Goal: Transaction & Acquisition: Purchase product/service

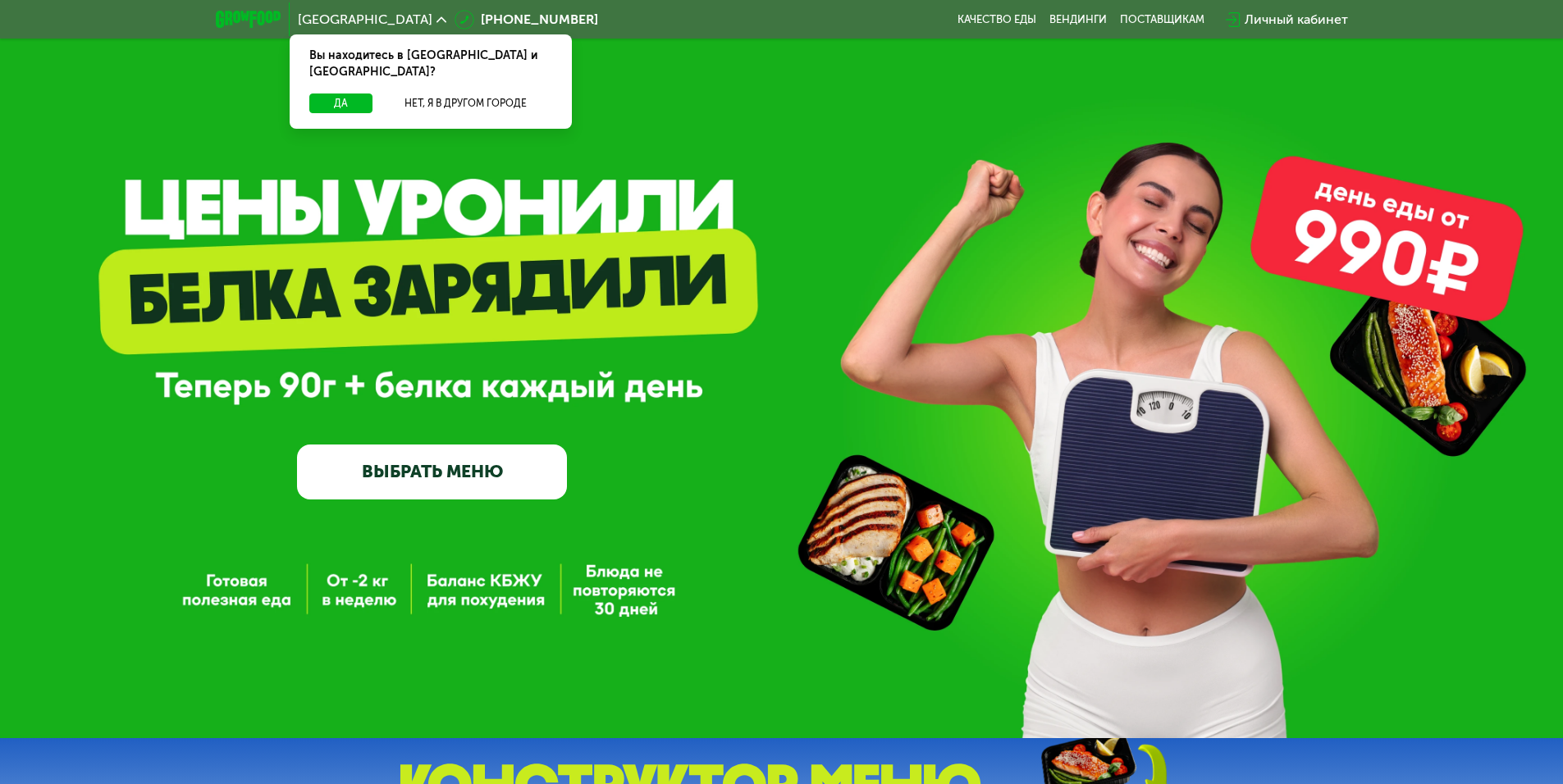
click at [442, 477] on link "ВЫБРАТЬ МЕНЮ" at bounding box center [432, 471] width 270 height 54
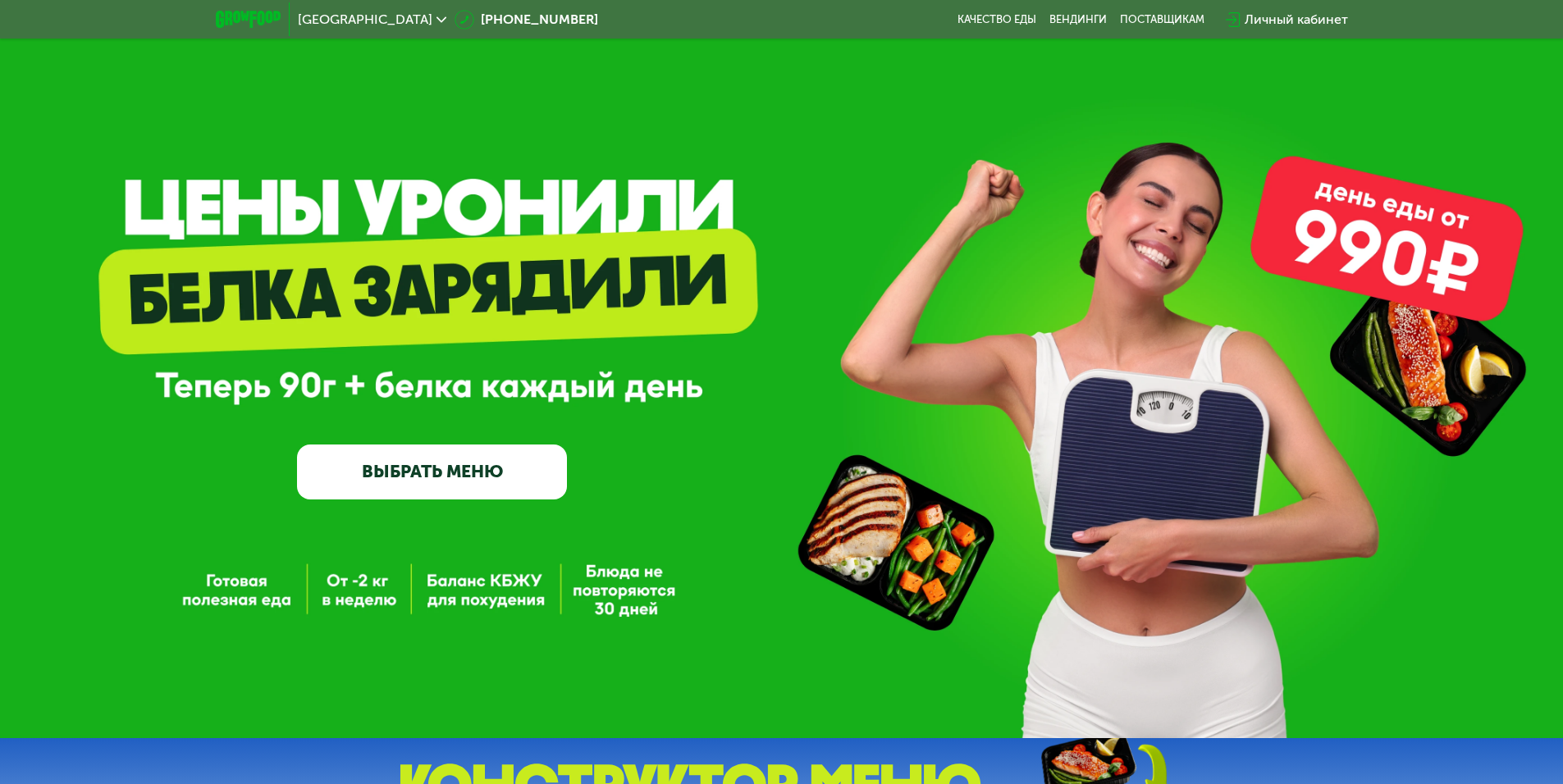
click at [388, 486] on link "ВЫБРАТЬ МЕНЮ" at bounding box center [432, 471] width 270 height 54
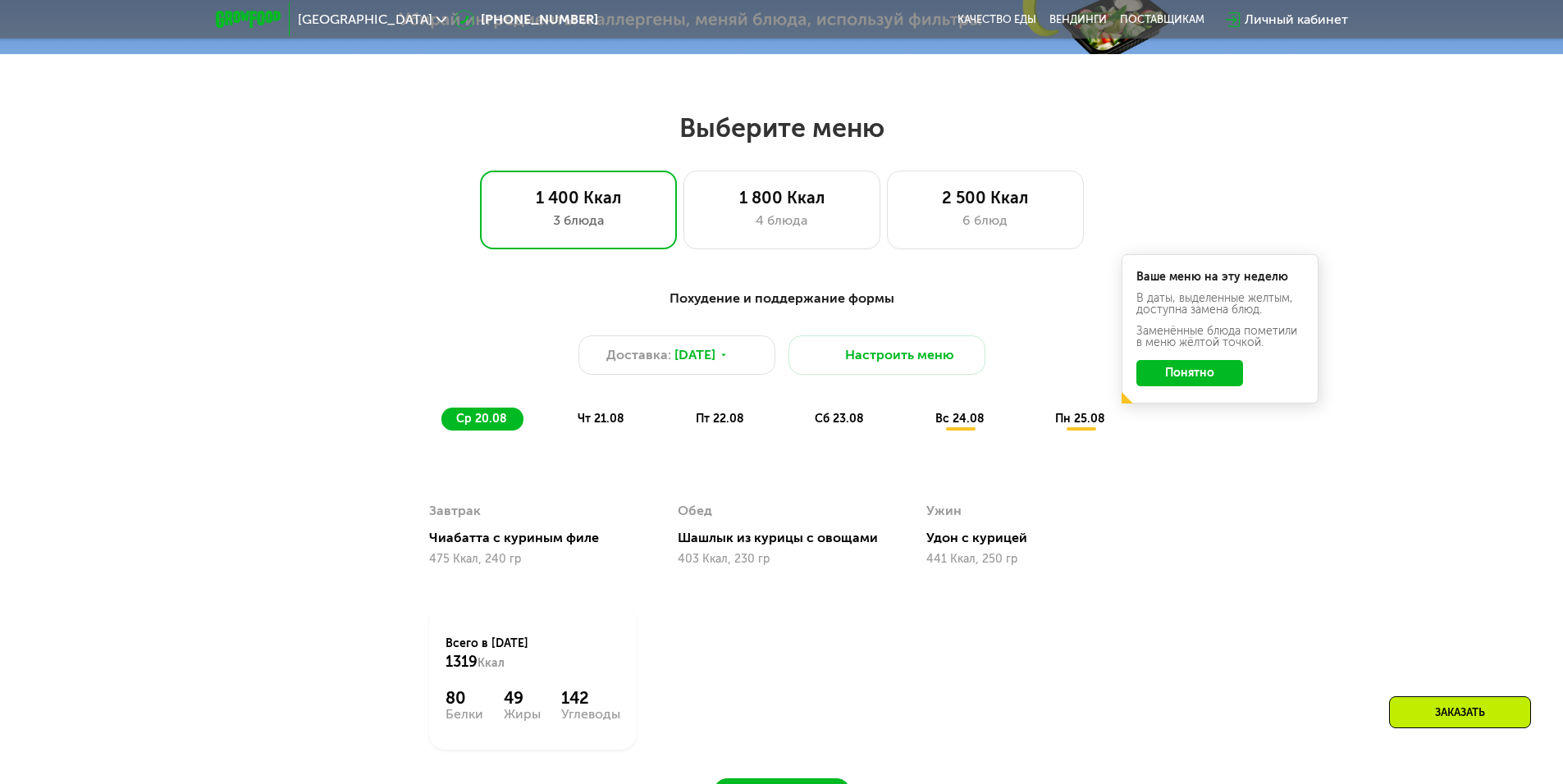
scroll to position [886, 0]
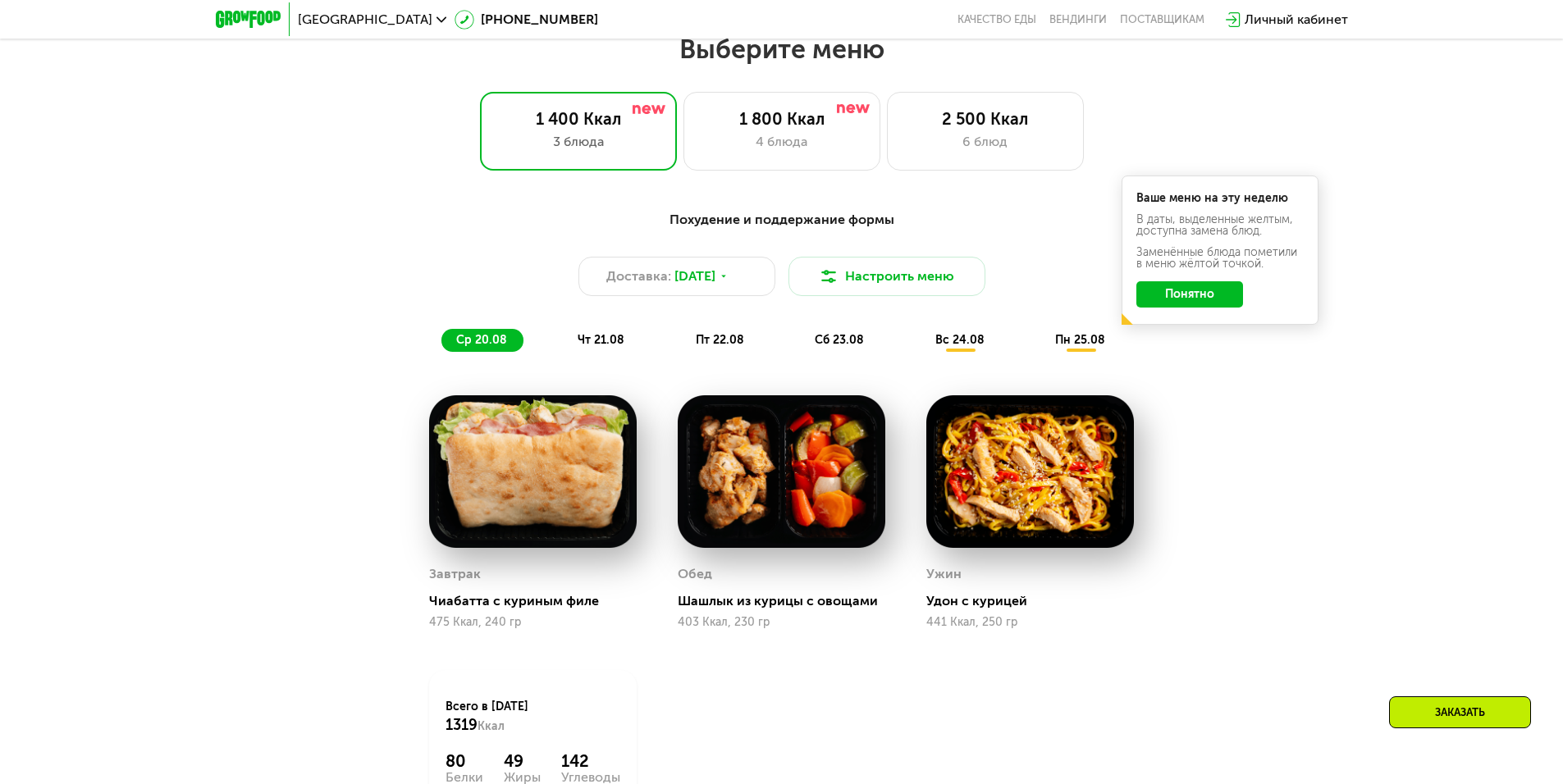
click at [799, 227] on div "Похудение и поддержание формы" at bounding box center [782, 220] width 971 height 21
click at [790, 152] on div "4 блюда" at bounding box center [782, 142] width 163 height 20
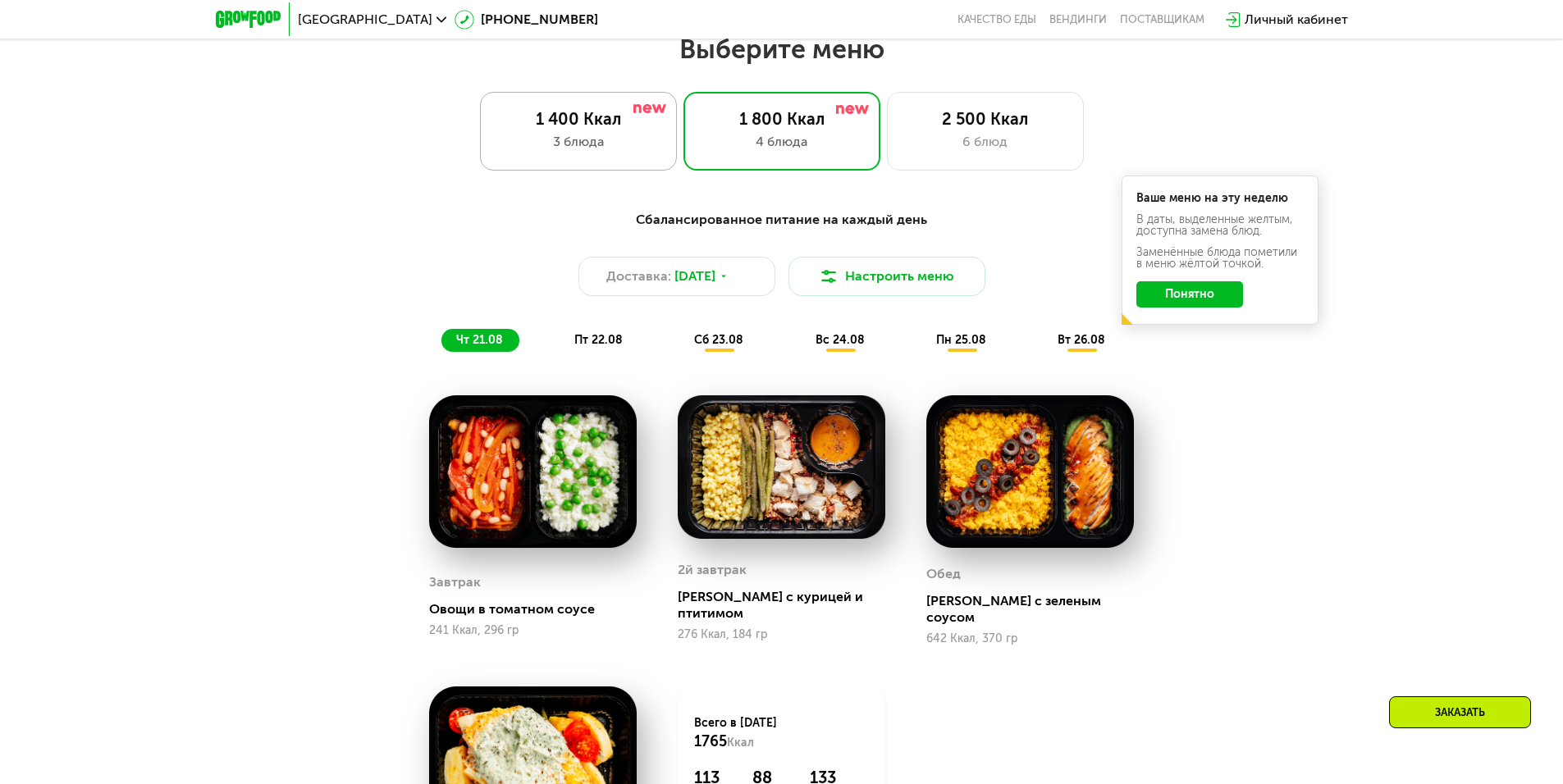
click at [683, 111] on div "1 400 Ккал 3 блюда" at bounding box center [782, 131] width 197 height 79
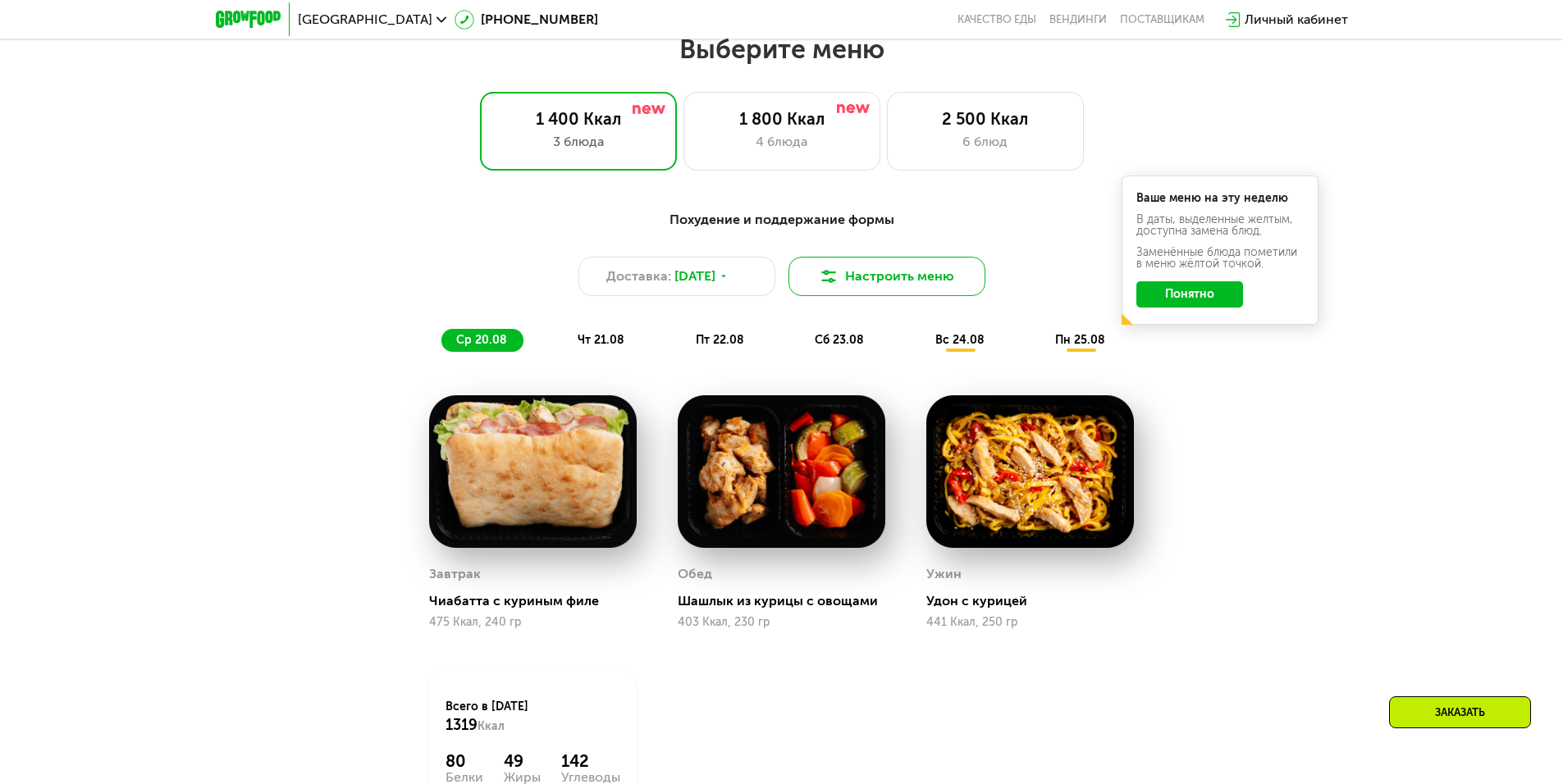
click at [932, 284] on button "Настроить меню" at bounding box center [887, 277] width 197 height 40
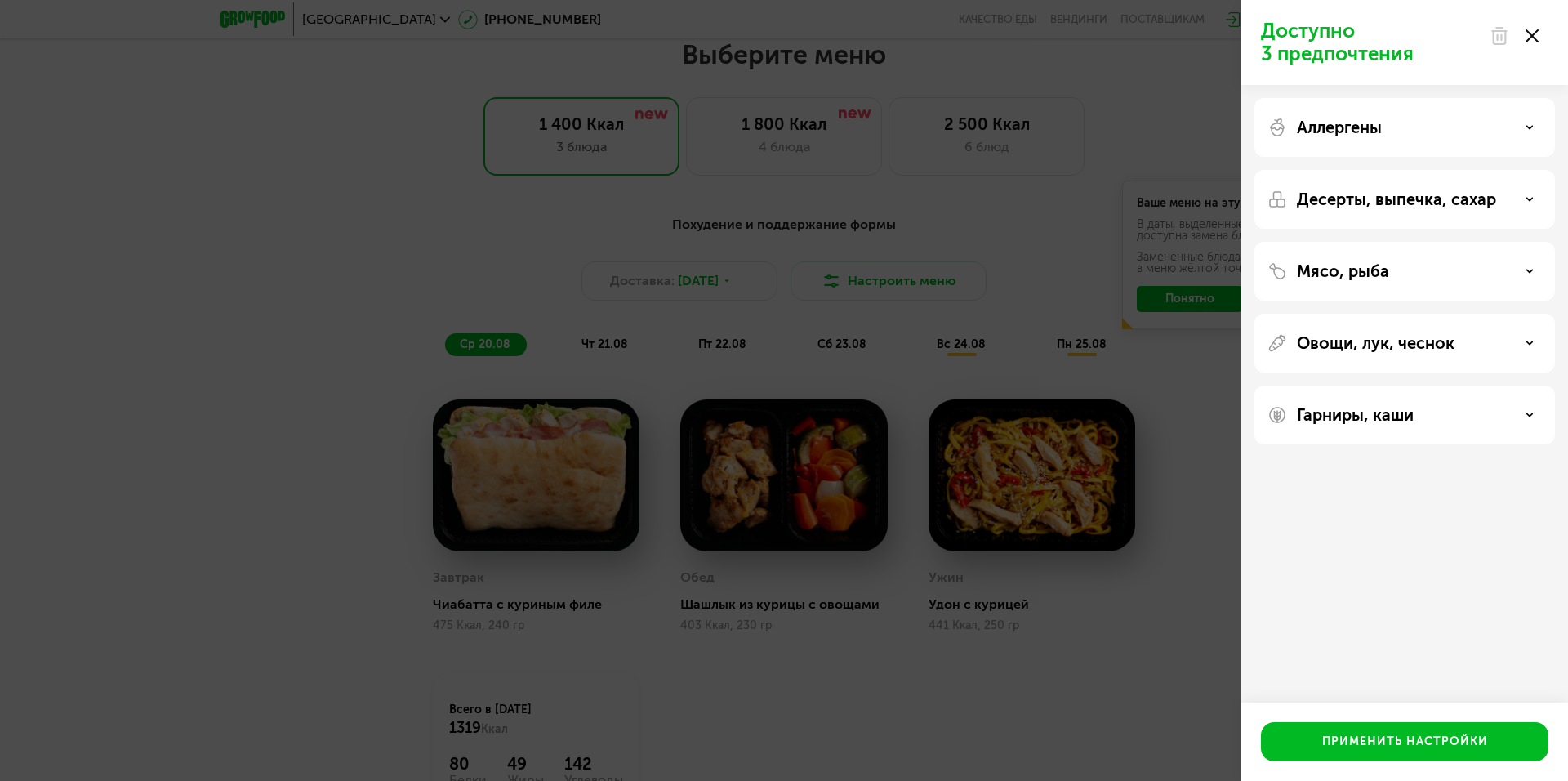
click at [664, 386] on div "Доступно 3 предпочтения Аллергены Десерты, выпечка, сахар Мясо, рыба Овощи, лук…" at bounding box center [784, 390] width 1568 height 781
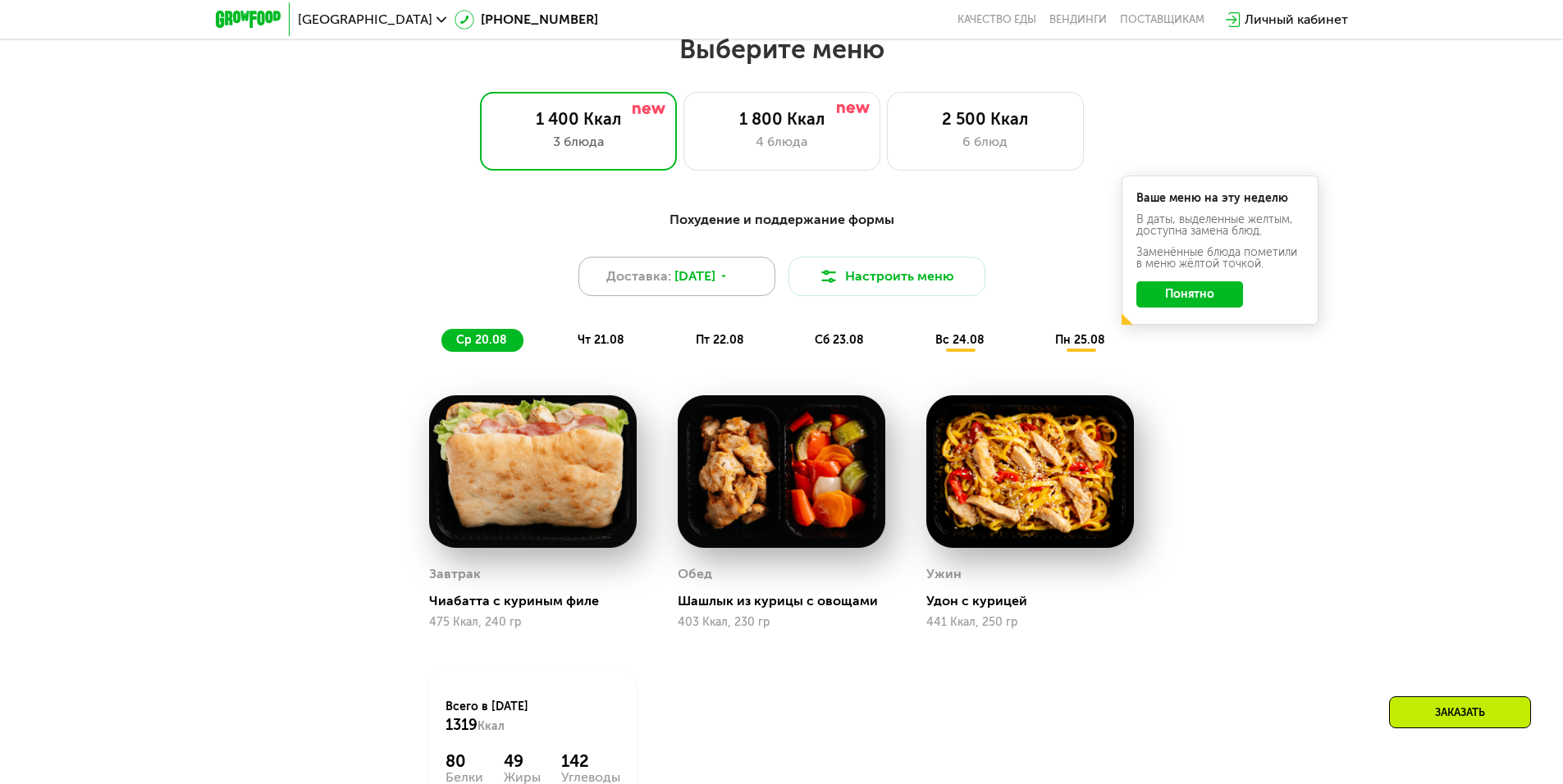
click at [665, 286] on span "Доставка:" at bounding box center [639, 276] width 65 height 20
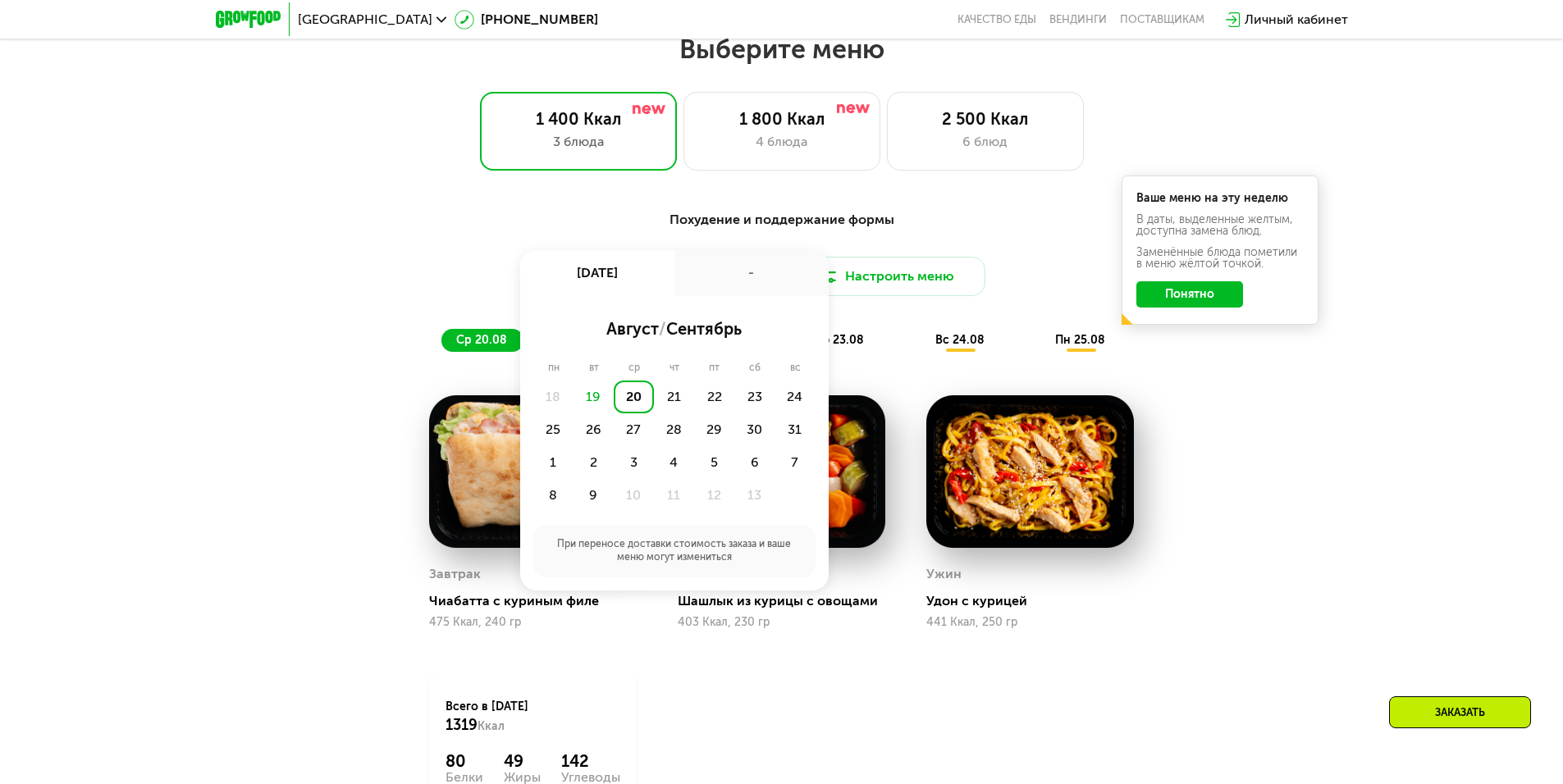
click at [366, 291] on div "Доставка: [DATE] авг, ср - август / сентябрь пн вт ср чт пт сб вс 18 19 20 21 2…" at bounding box center [782, 277] width 971 height 40
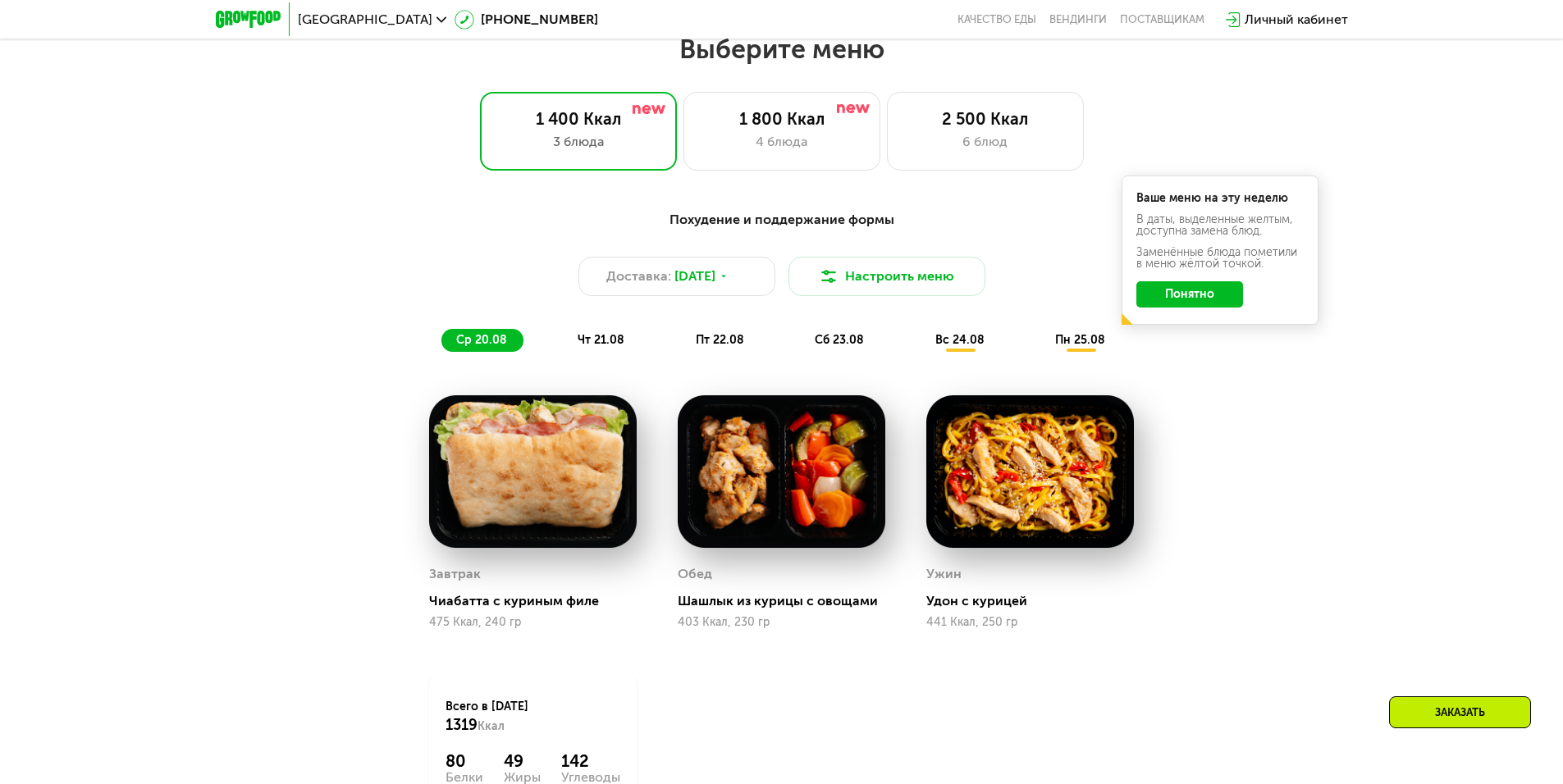
click at [585, 345] on span "чт 21.08" at bounding box center [601, 340] width 47 height 14
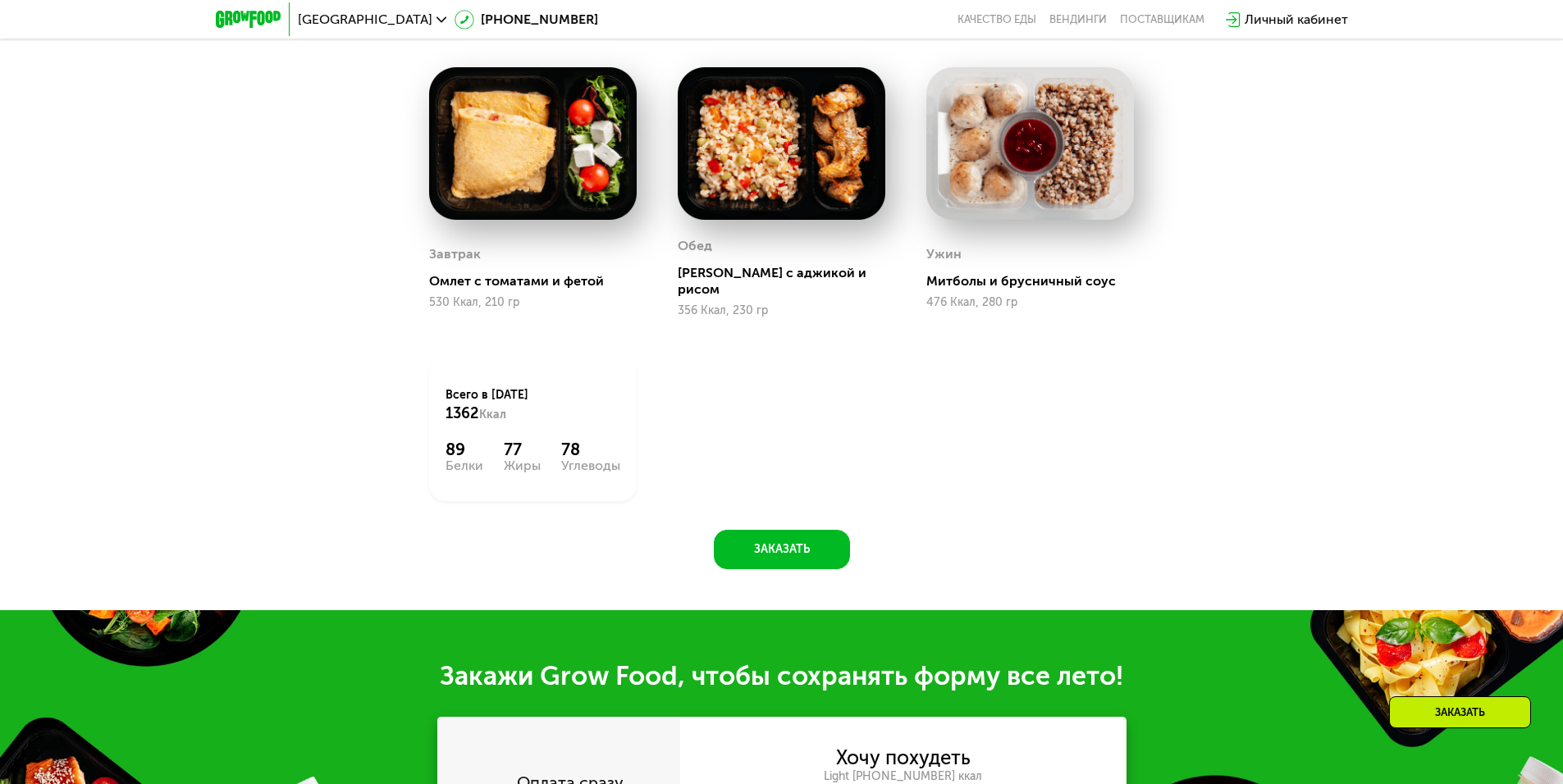
scroll to position [1050, 0]
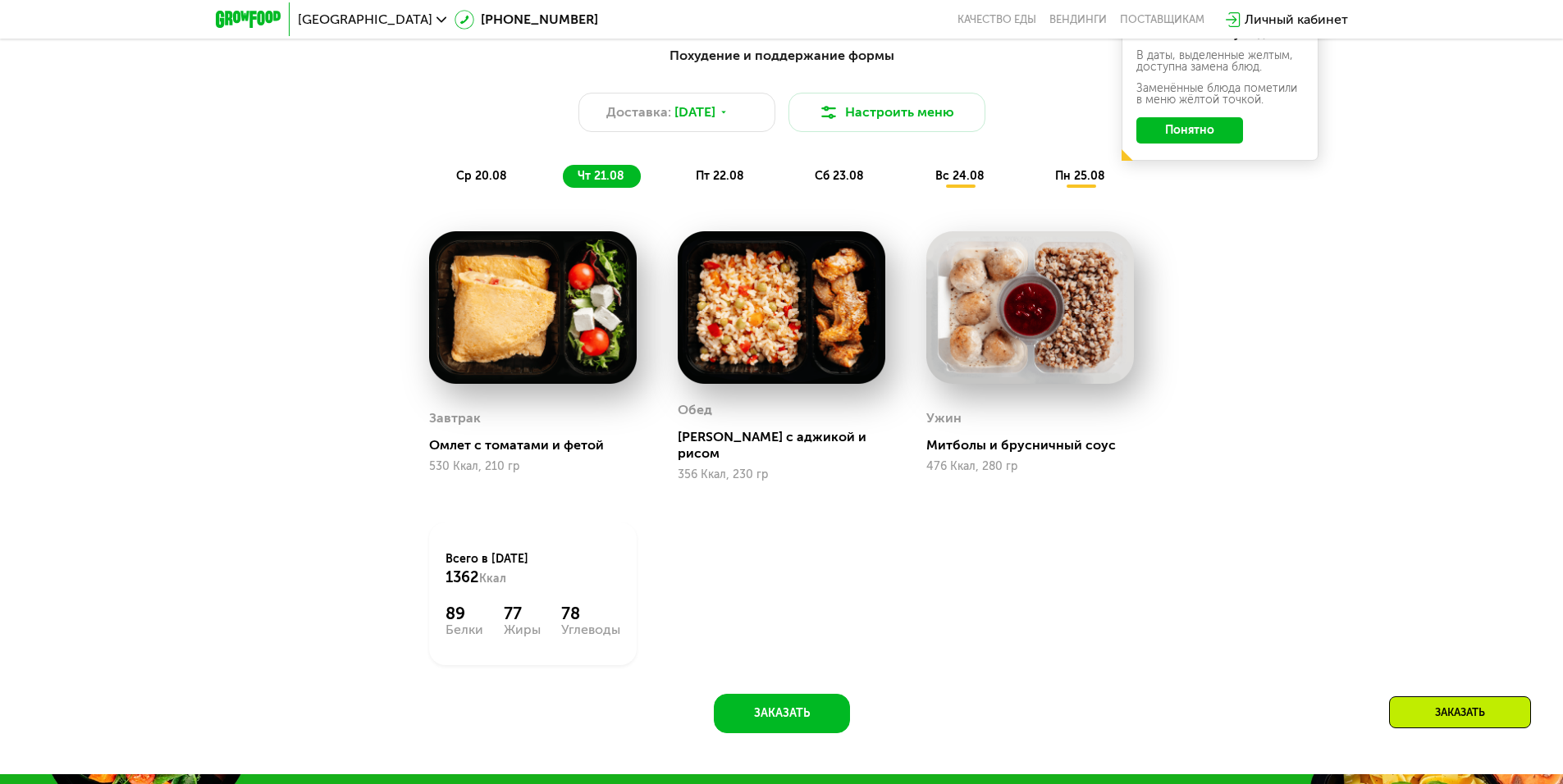
click at [563, 173] on div "ср 20.08" at bounding box center [602, 176] width 78 height 23
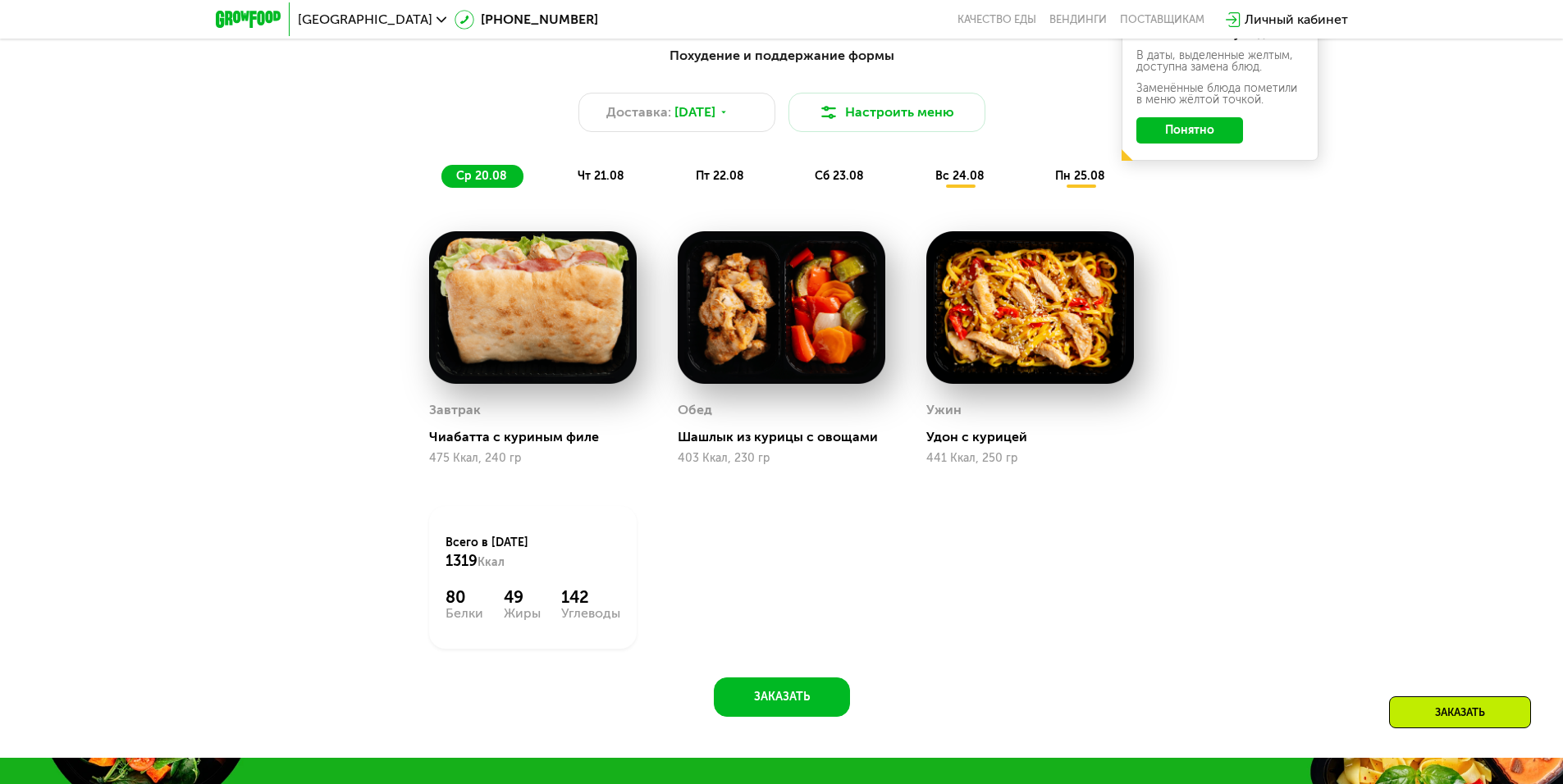
click at [702, 175] on span "пт 22.08" at bounding box center [720, 176] width 49 height 14
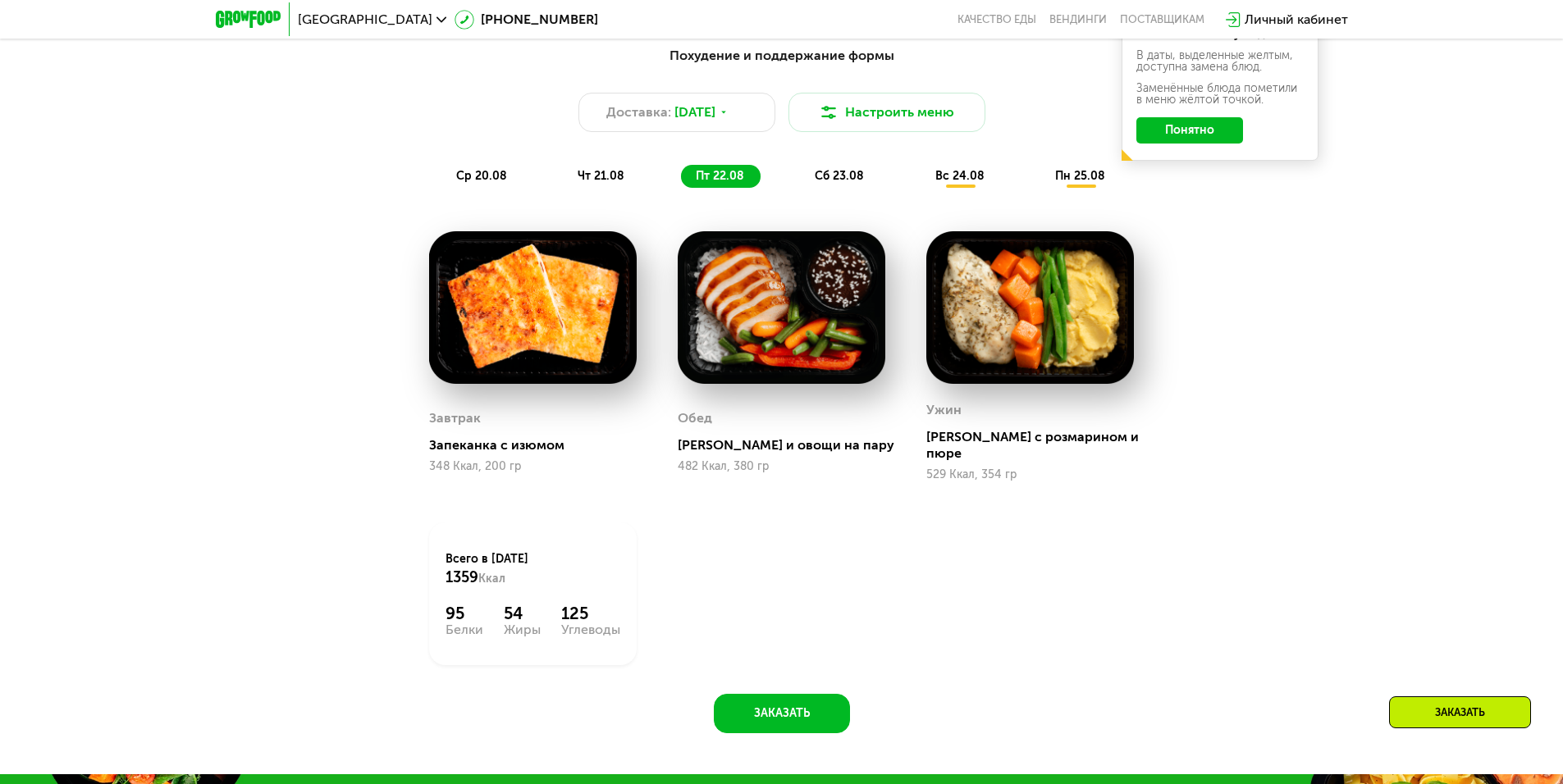
click at [848, 178] on span "сб 23.08" at bounding box center [839, 176] width 49 height 14
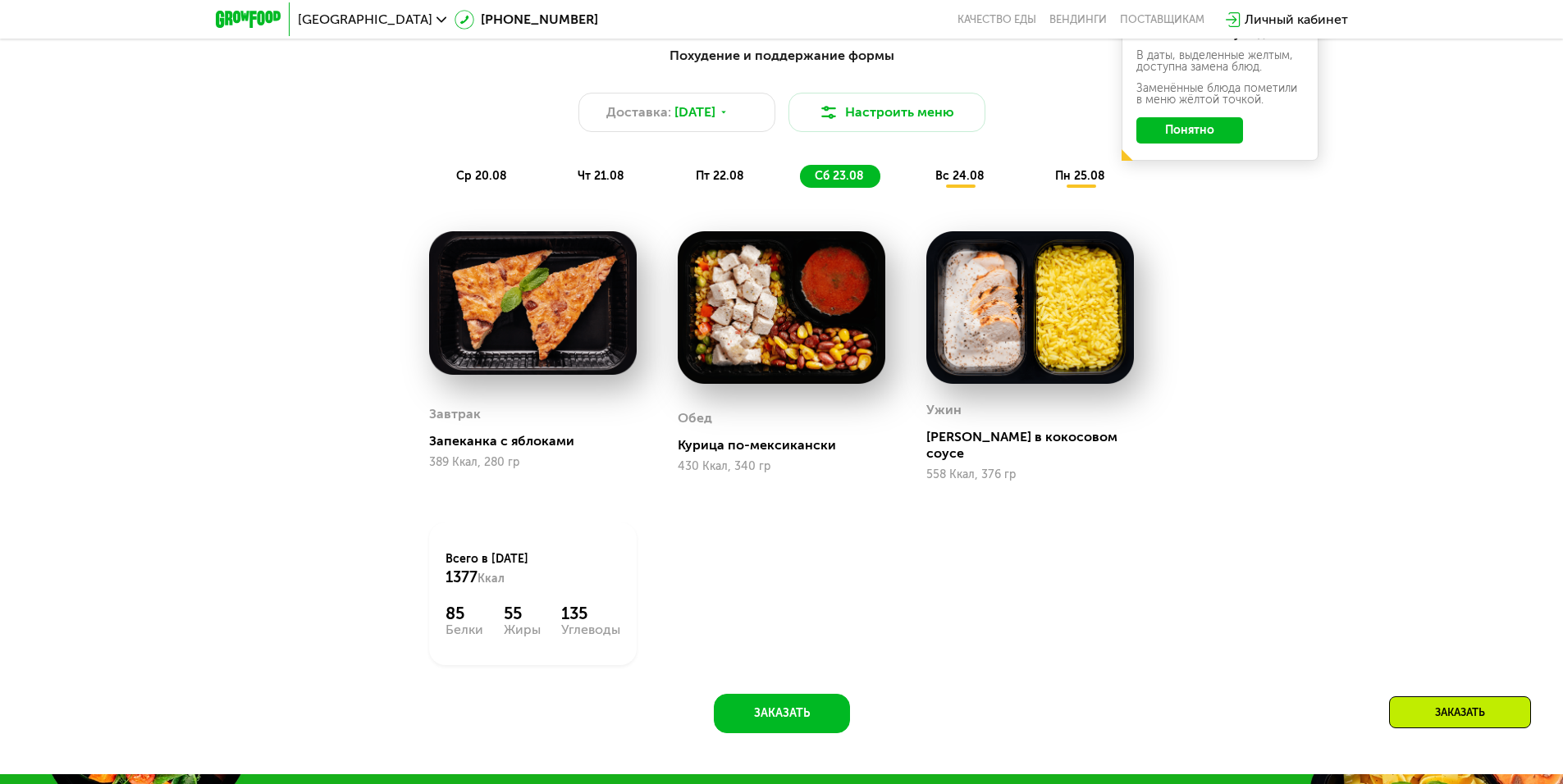
click at [1041, 180] on div "вс 24.08" at bounding box center [1081, 176] width 81 height 23
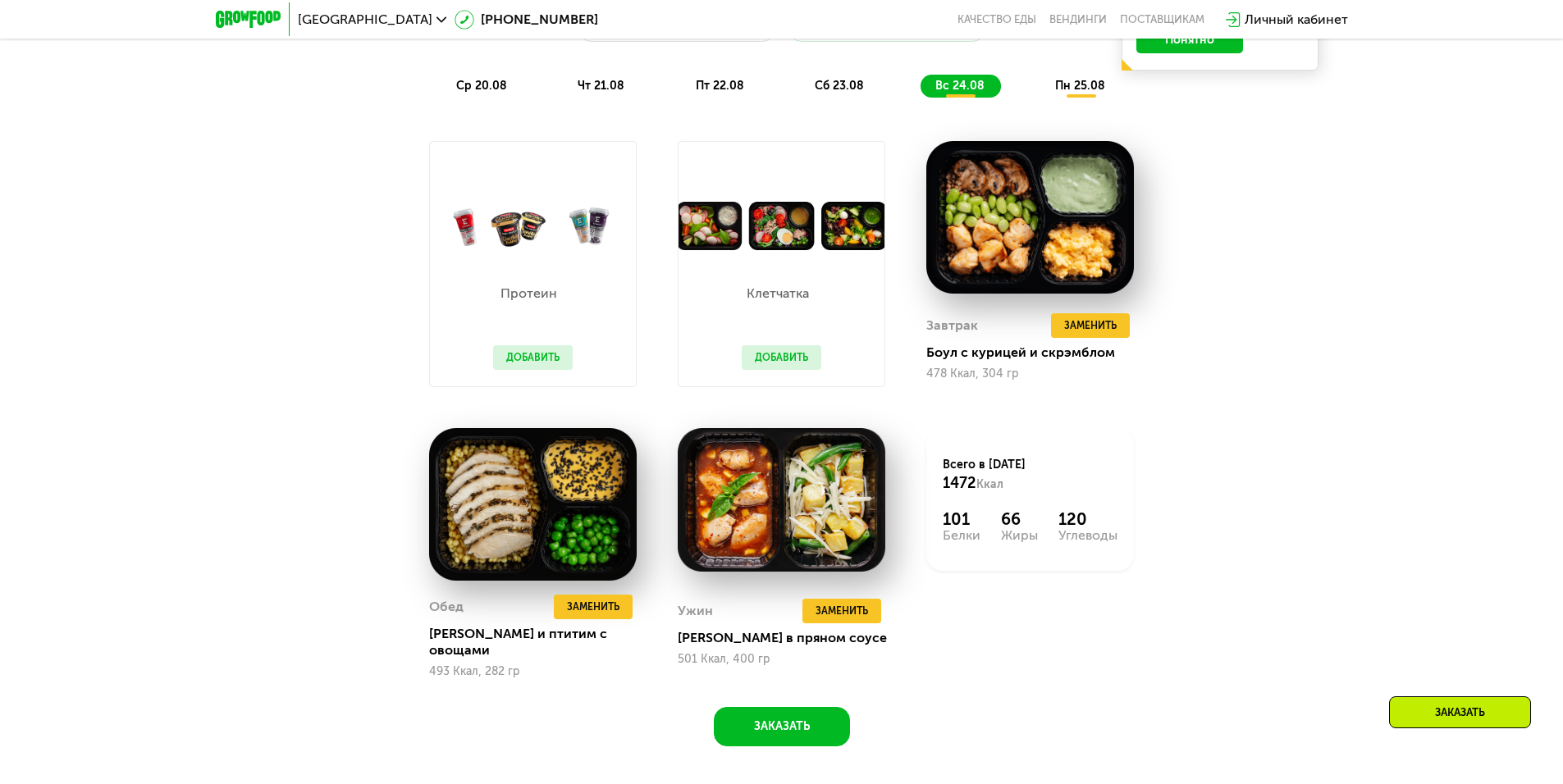
scroll to position [1132, 0]
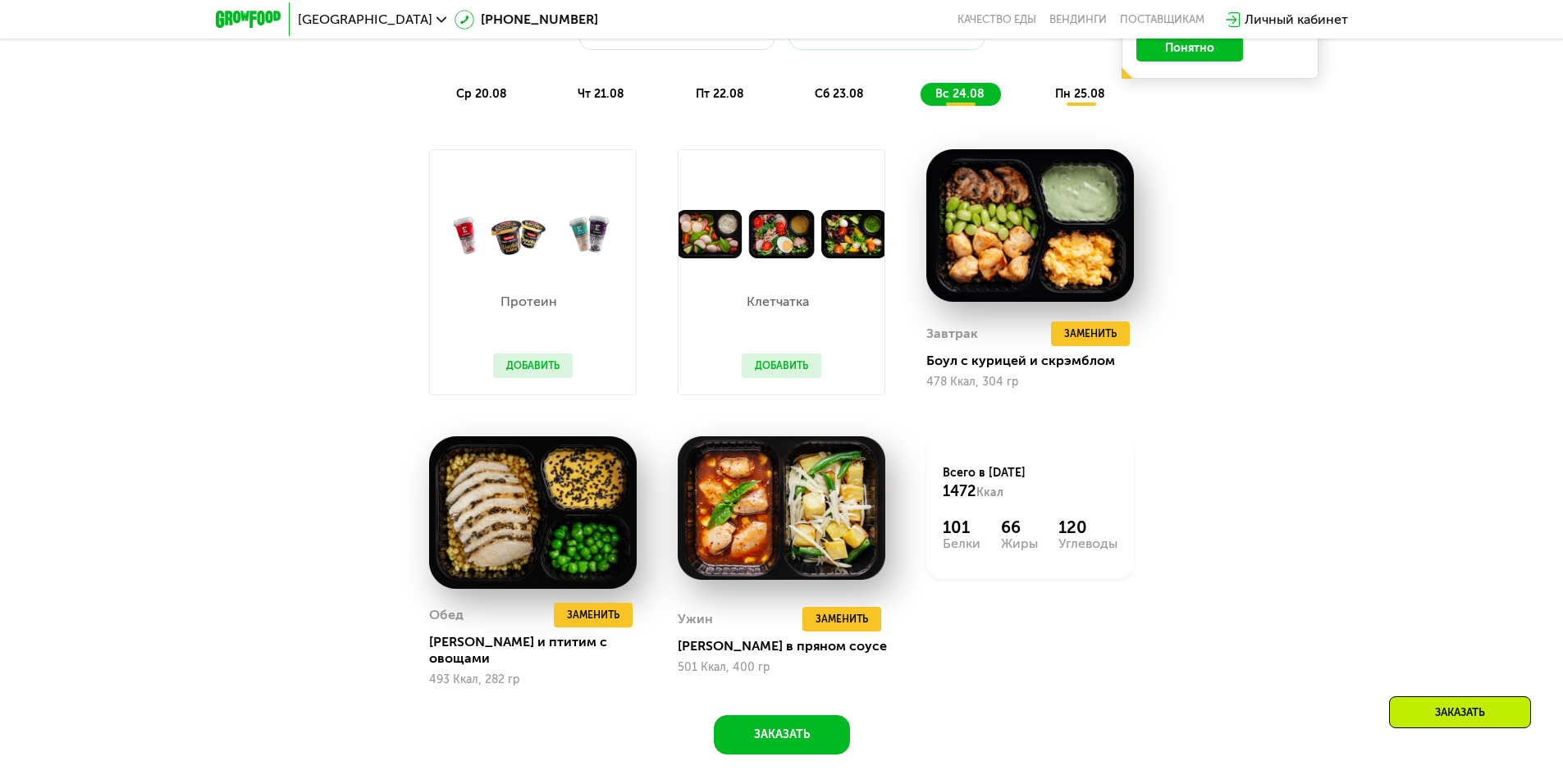
click at [1071, 122] on div "Похудение и поддержание формы Доставка: [DATE] Настроить меню ср 20.08 чт 21.08…" at bounding box center [782, 354] width 1011 height 801
click at [1075, 111] on div "Похудение и поддержание формы Доставка: [DATE] Настроить меню ср 20.08 чт 21.08…" at bounding box center [782, 35] width 991 height 162
click at [1074, 106] on div "пн 25.08" at bounding box center [1081, 94] width 81 height 23
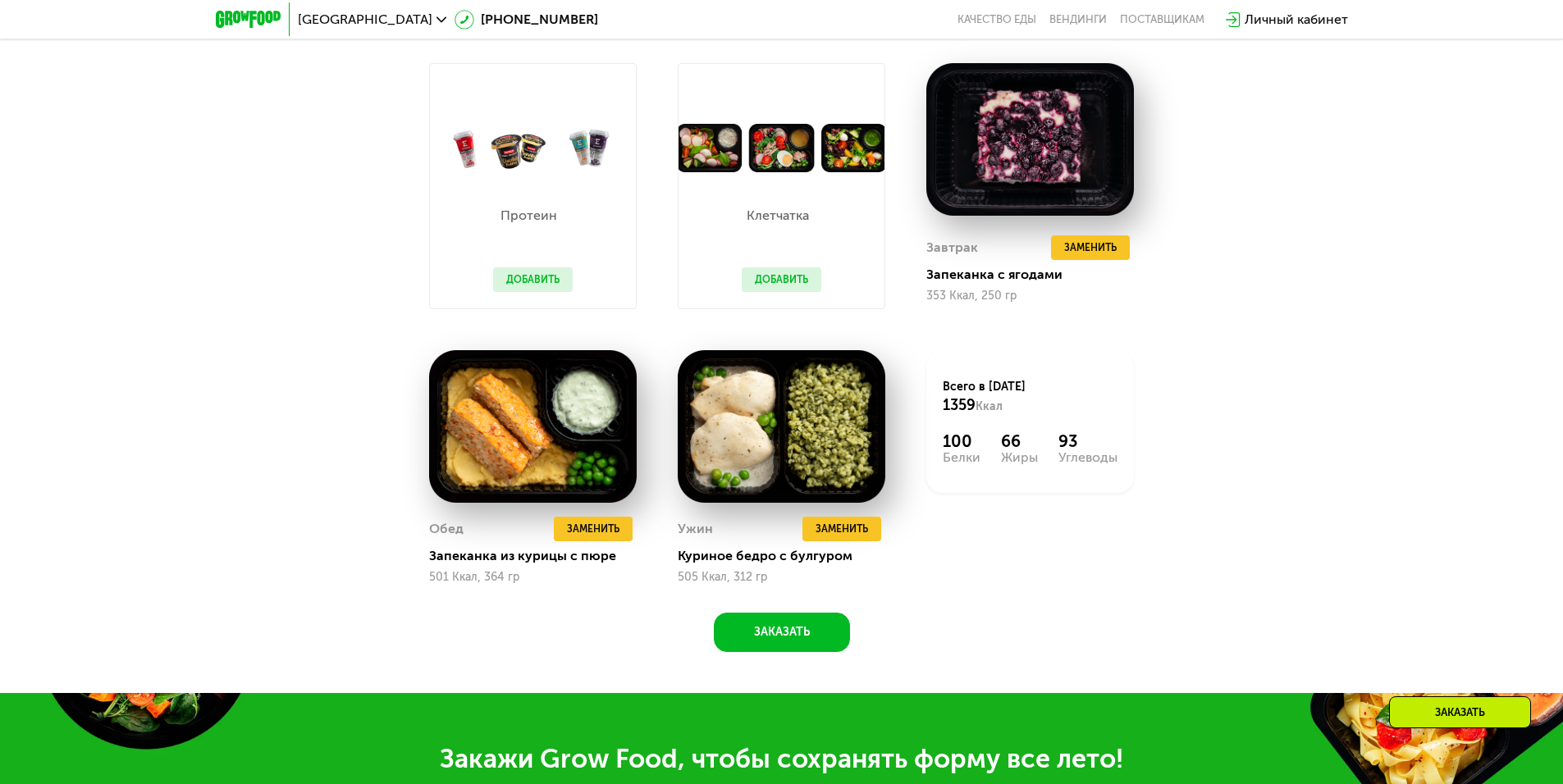
scroll to position [1296, 0]
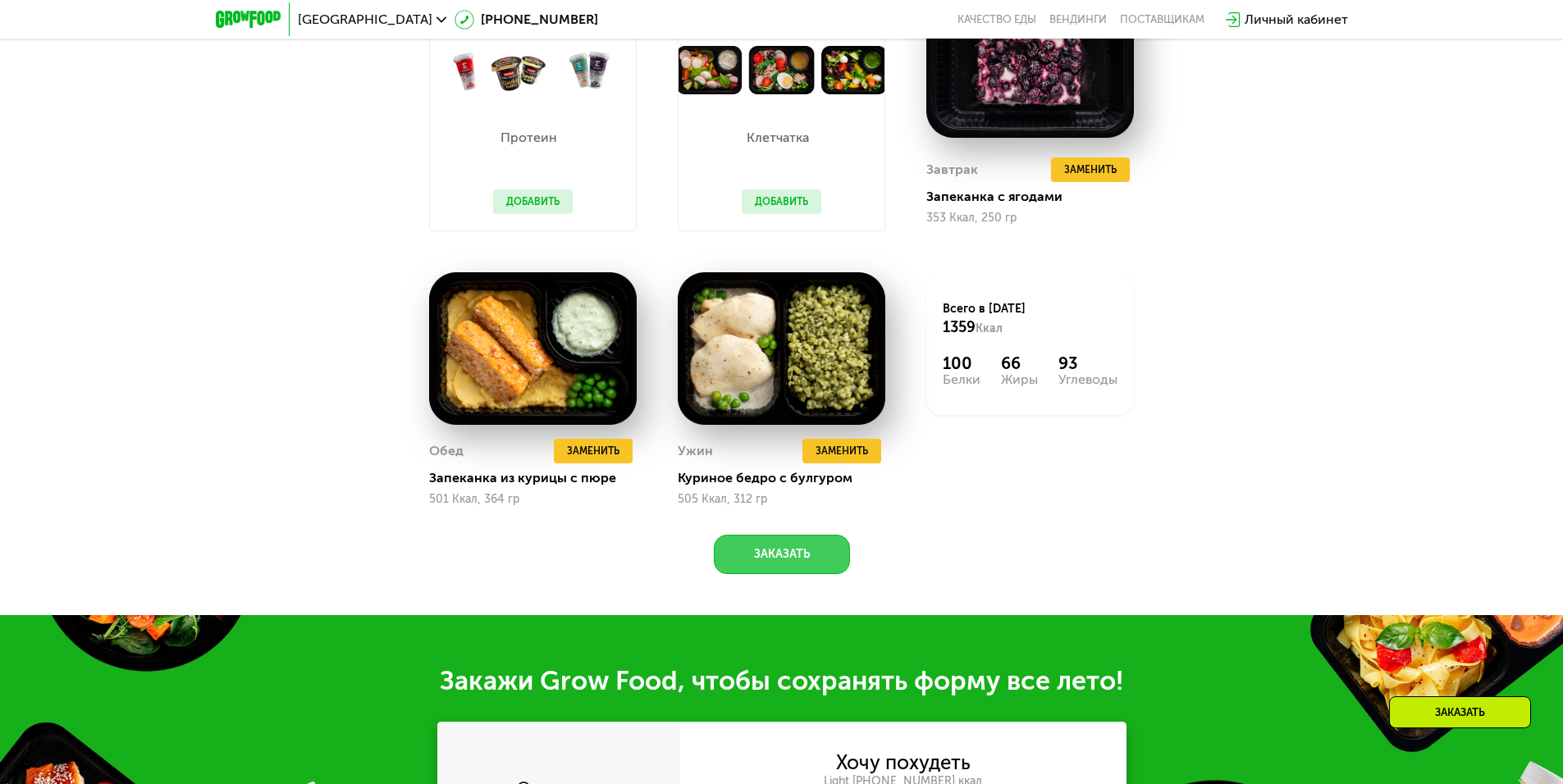
click at [789, 566] on button "Заказать" at bounding box center [782, 555] width 136 height 40
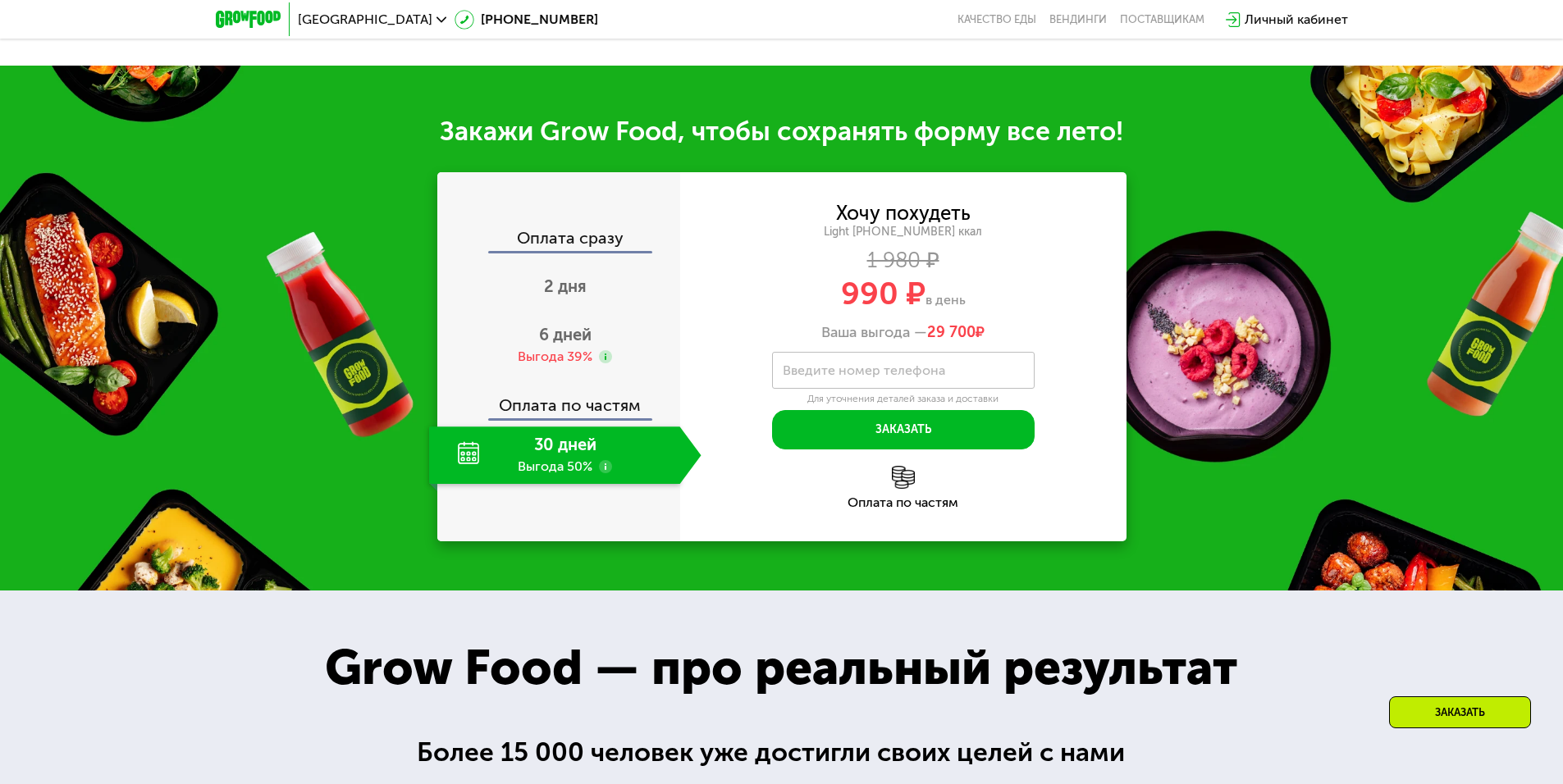
scroll to position [1917, 0]
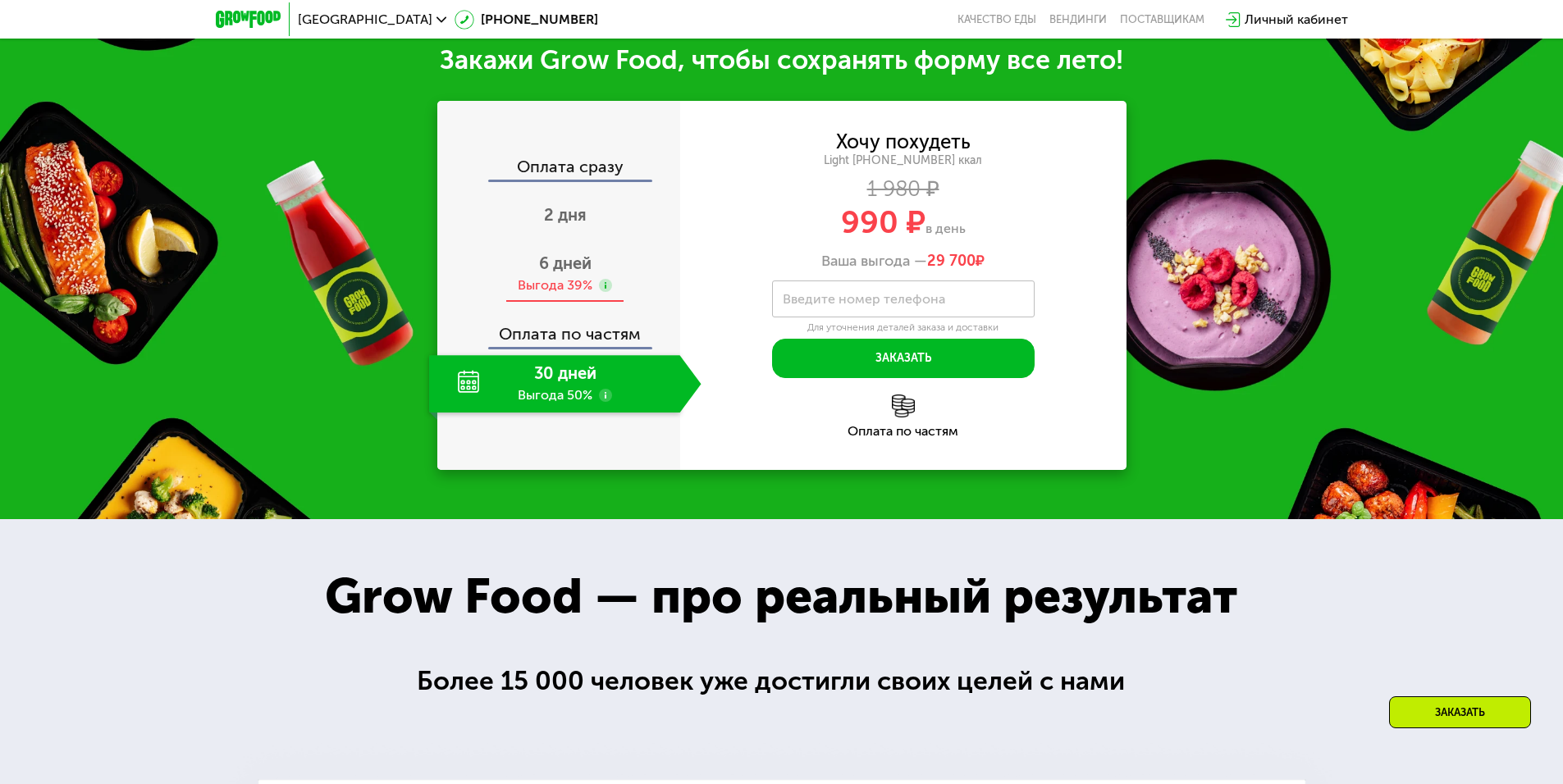
click at [602, 258] on div "6 дней Выгода 39%" at bounding box center [565, 274] width 272 height 58
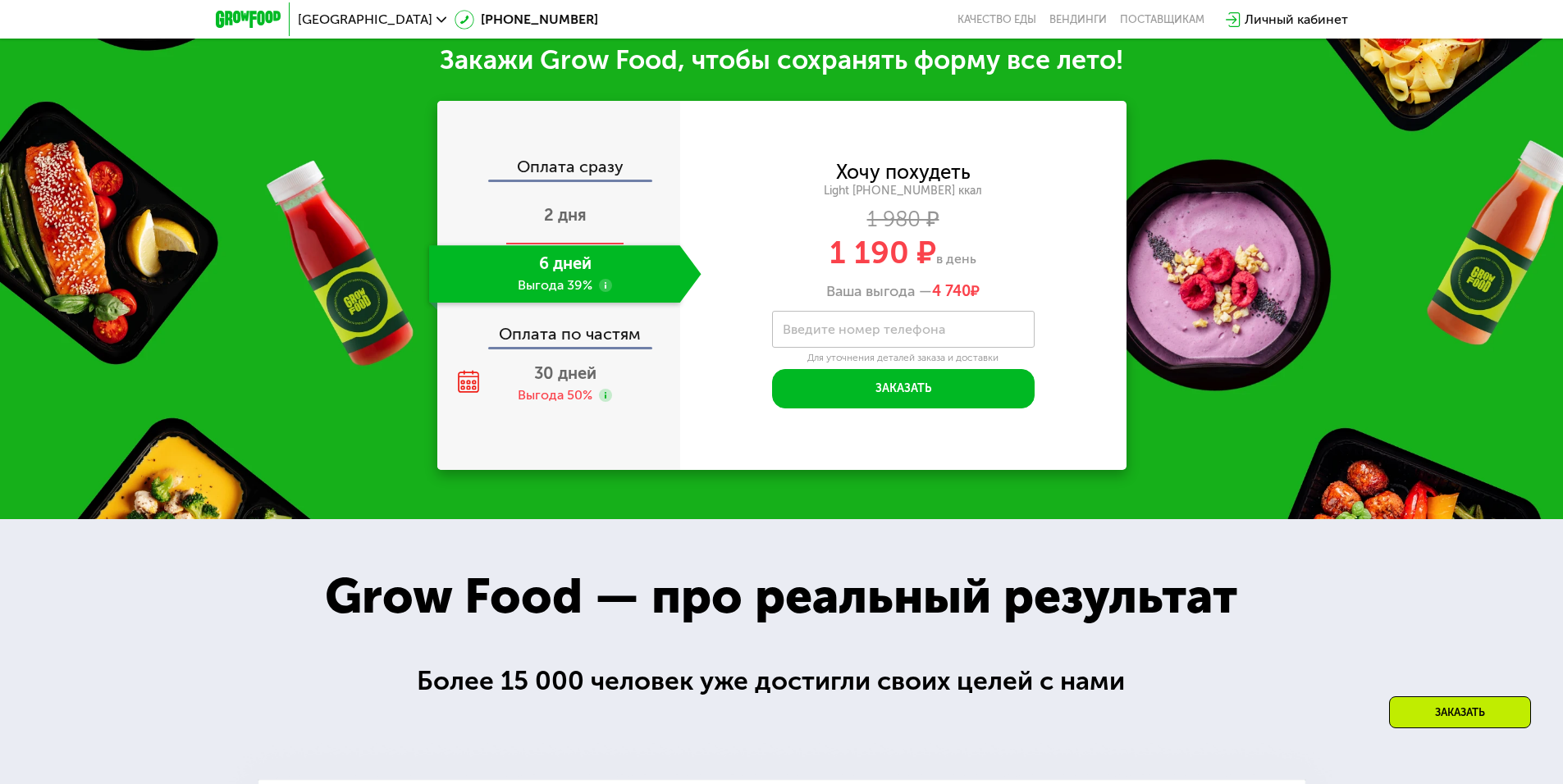
click at [581, 216] on span "2 дня" at bounding box center [565, 215] width 42 height 20
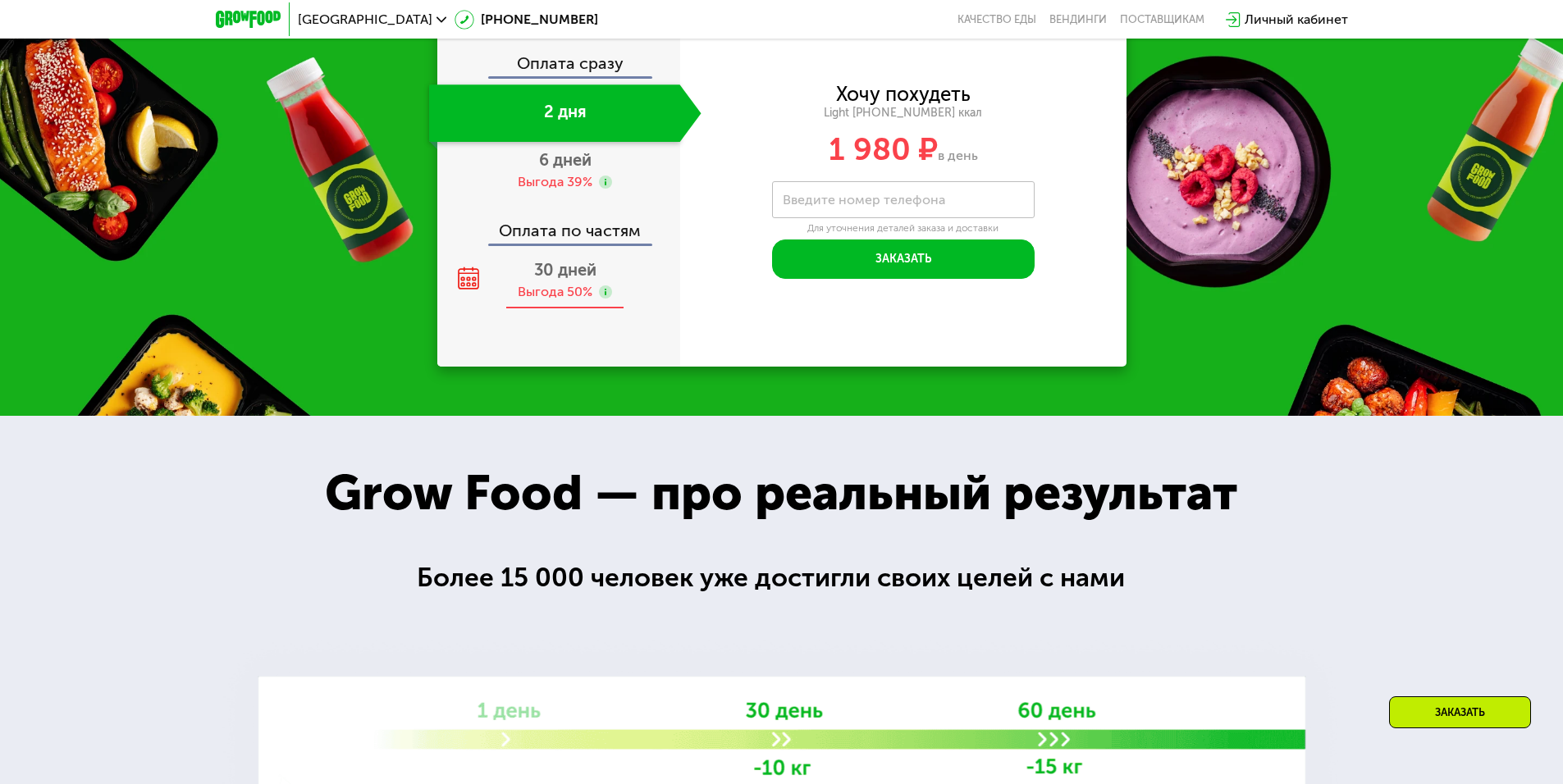
click at [585, 292] on div "Выгода 50%" at bounding box center [555, 292] width 75 height 18
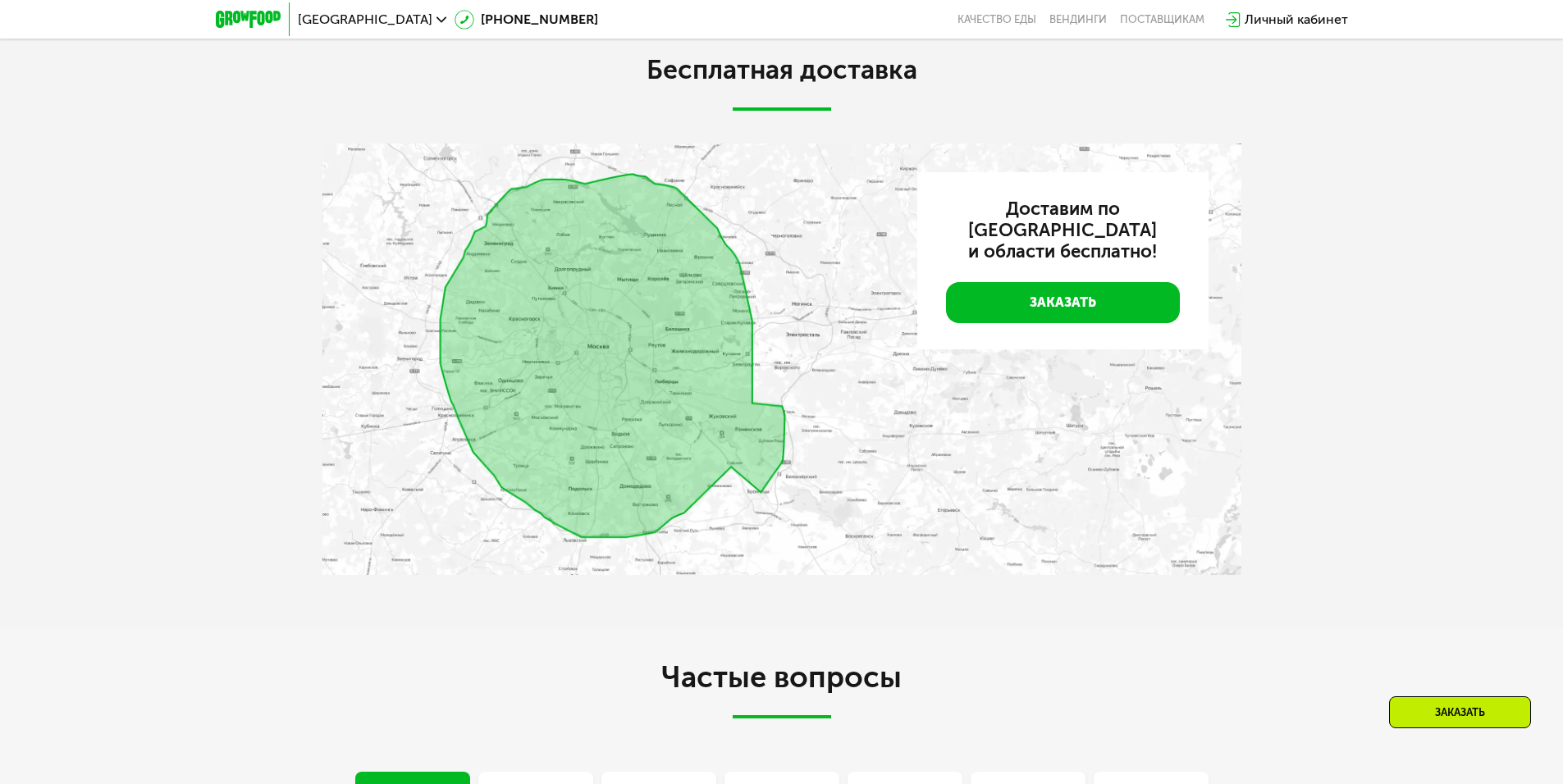
scroll to position [3695, 0]
click at [745, 389] on img at bounding box center [782, 361] width 919 height 432
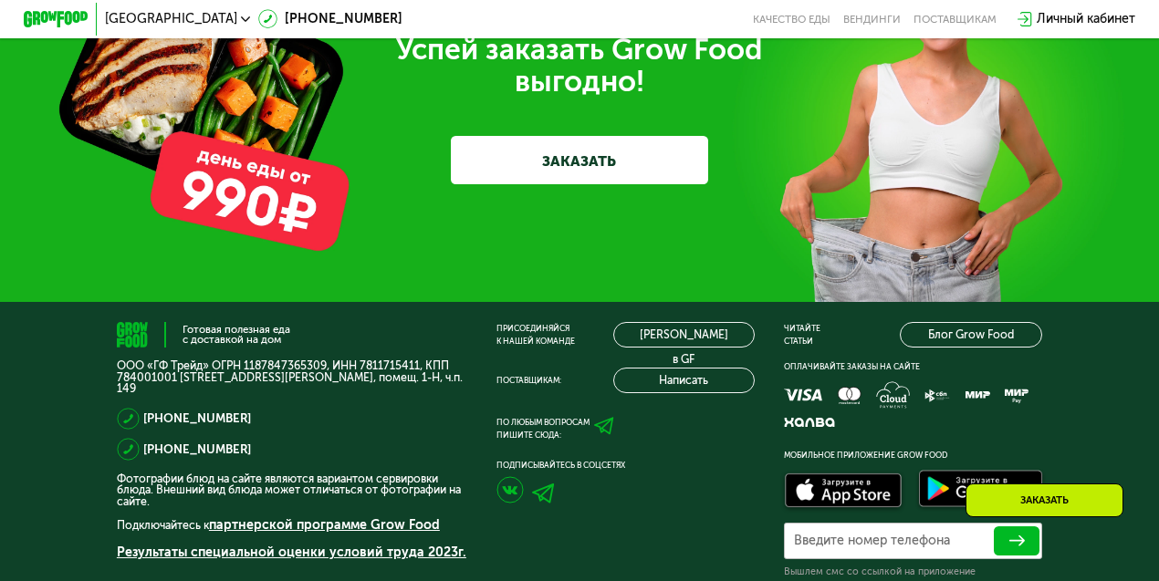
scroll to position [4931, 0]
